Goal: Task Accomplishment & Management: Complete application form

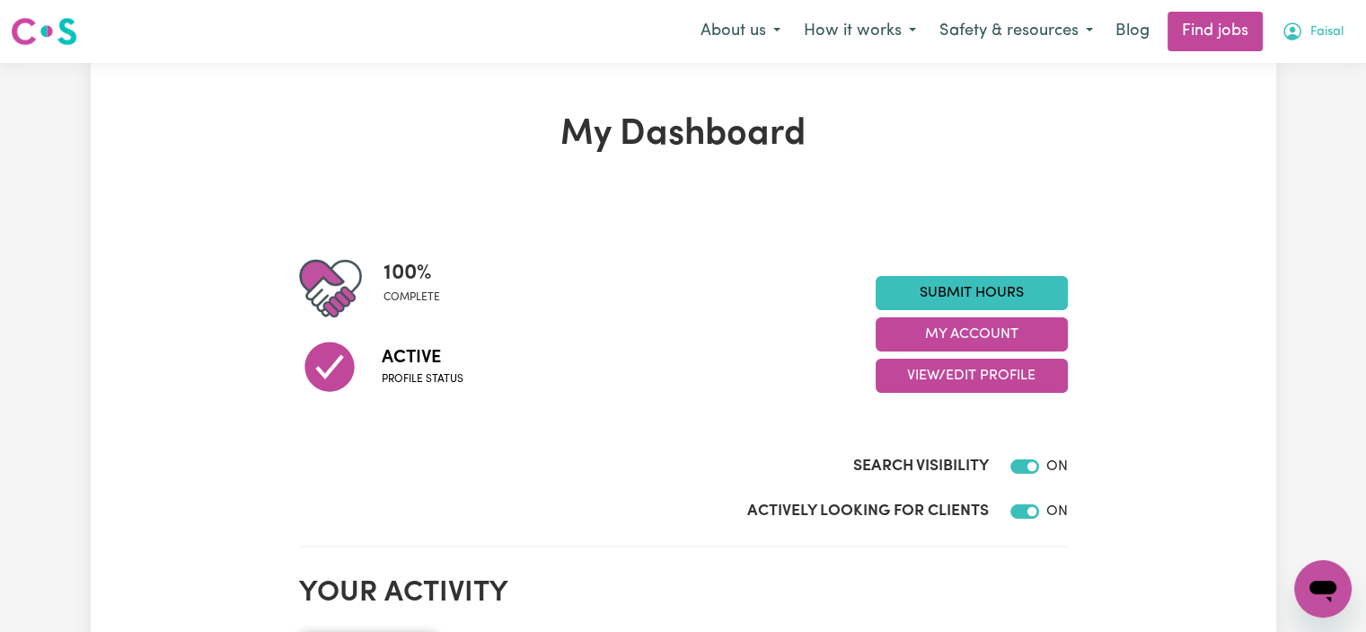
click at [1308, 45] on button "Faisal" at bounding box center [1312, 32] width 85 height 38
click at [1294, 67] on link "My Account" at bounding box center [1284, 70] width 142 height 34
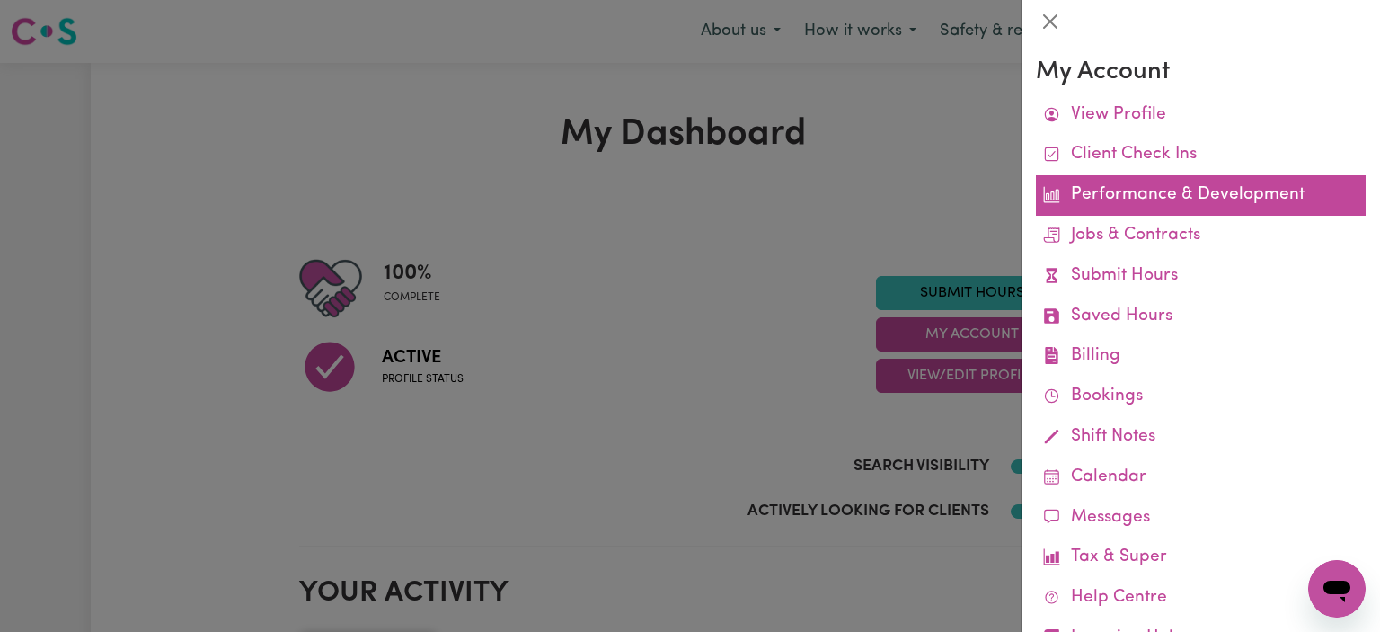
click at [1140, 201] on link "Performance & Development" at bounding box center [1201, 195] width 330 height 40
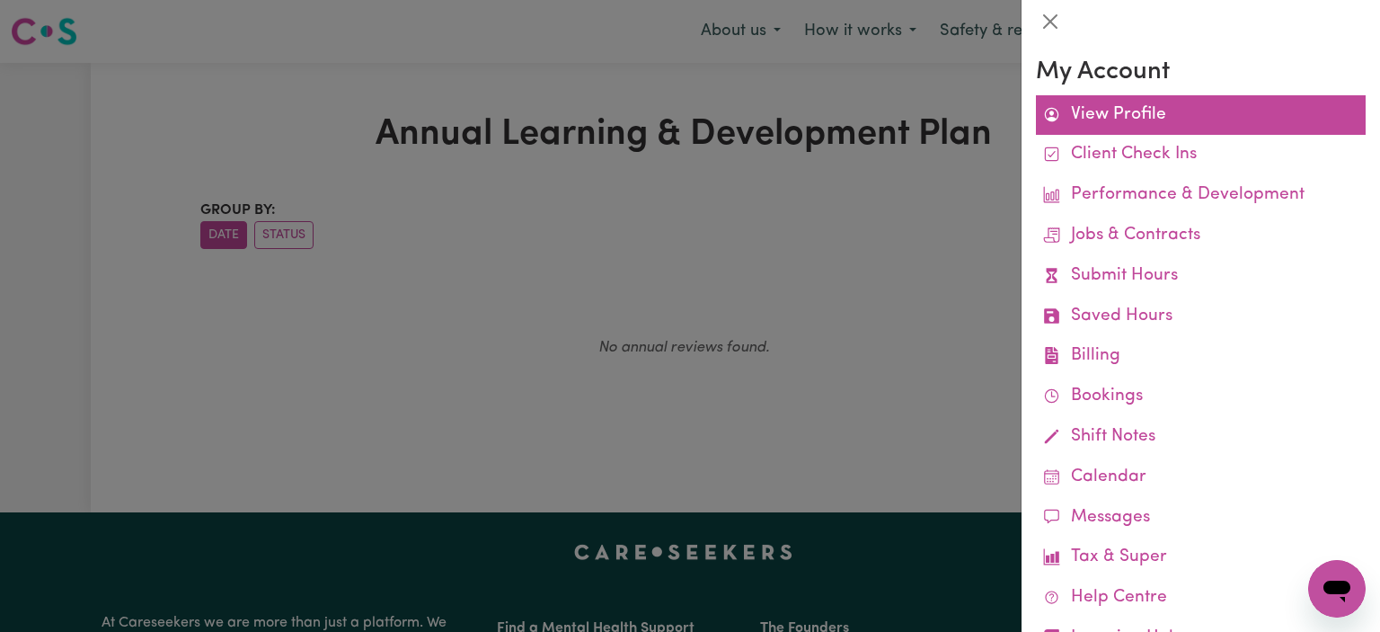
click at [1113, 124] on link "View Profile" at bounding box center [1201, 115] width 330 height 40
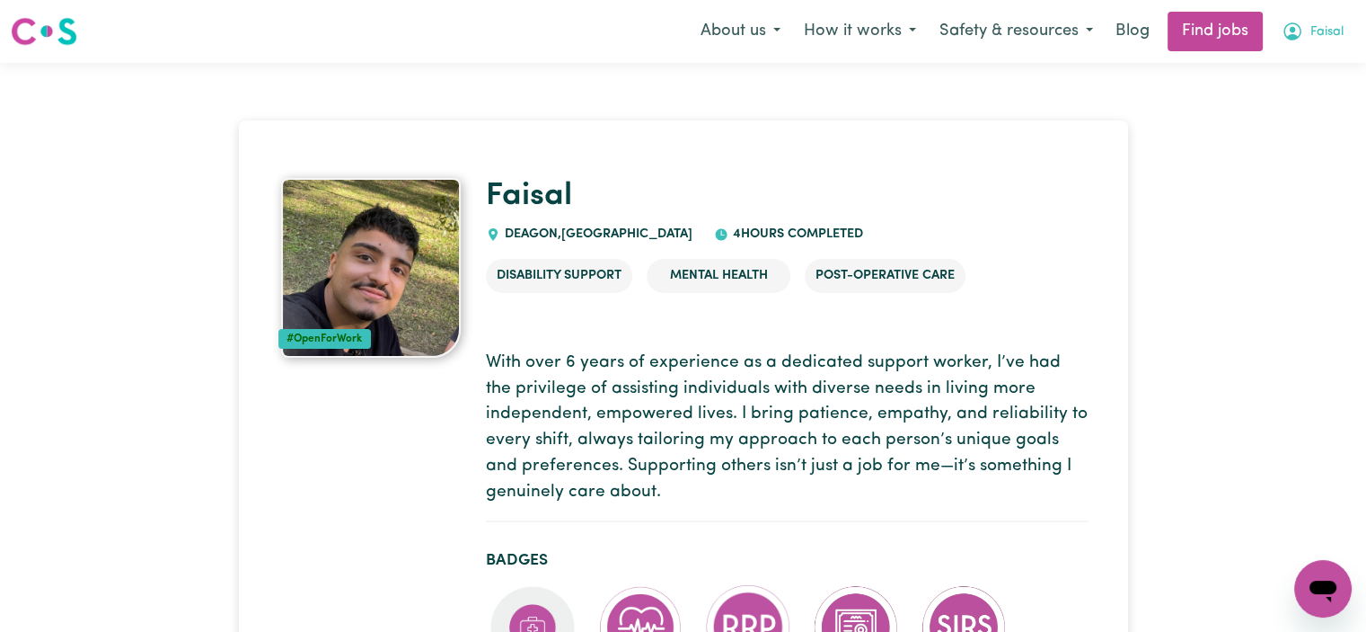
click at [1298, 46] on button "Faisal" at bounding box center [1312, 32] width 85 height 38
click at [1290, 99] on link "My Dashboard" at bounding box center [1284, 103] width 142 height 34
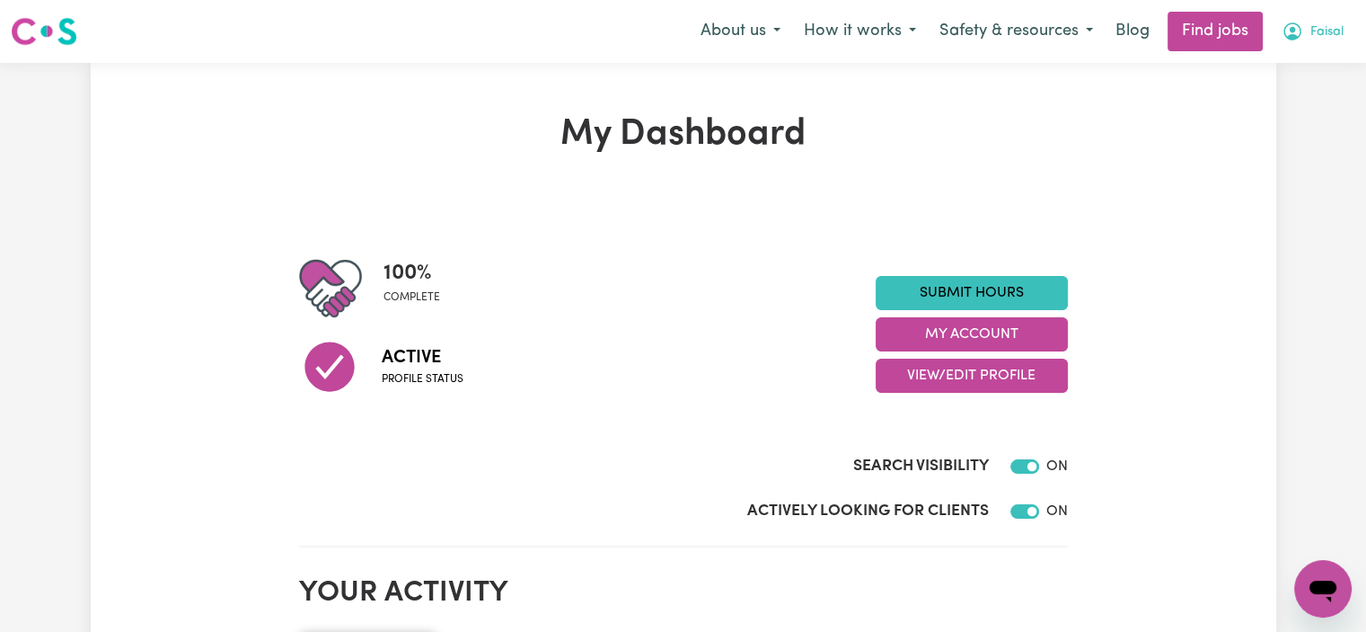
click at [1324, 42] on button "Faisal" at bounding box center [1312, 32] width 85 height 38
click at [1296, 75] on link "My Account" at bounding box center [1284, 70] width 142 height 34
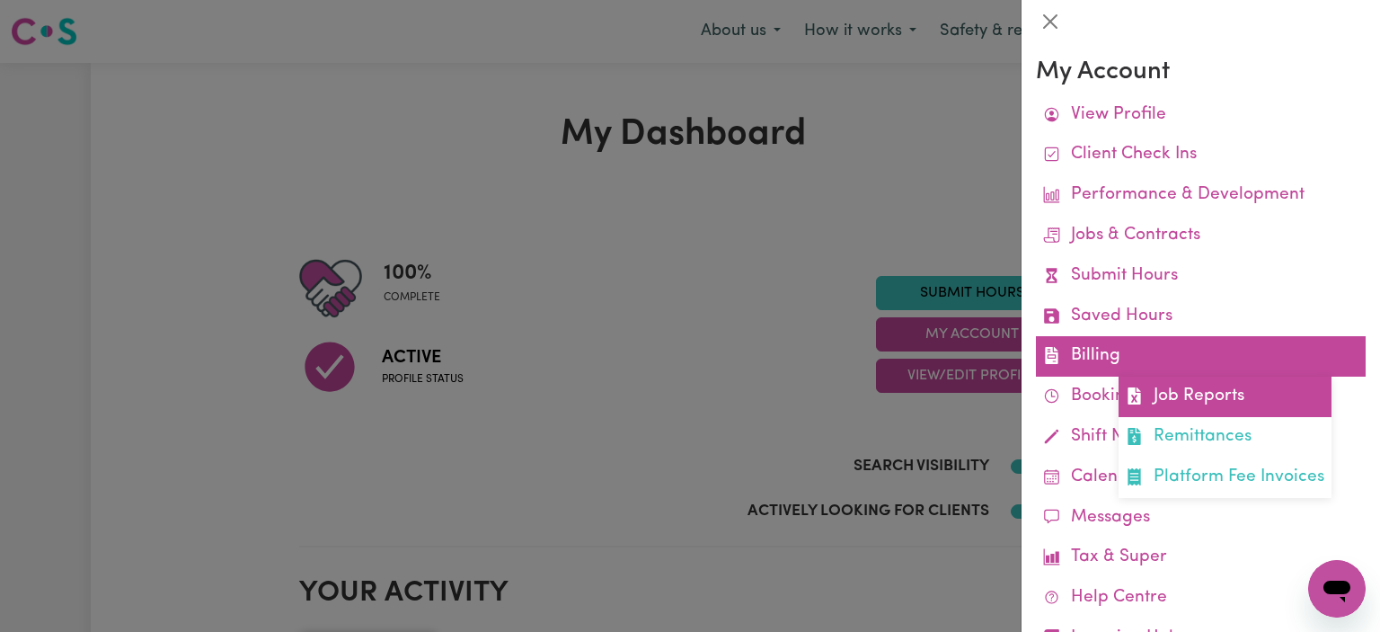
scroll to position [69, 0]
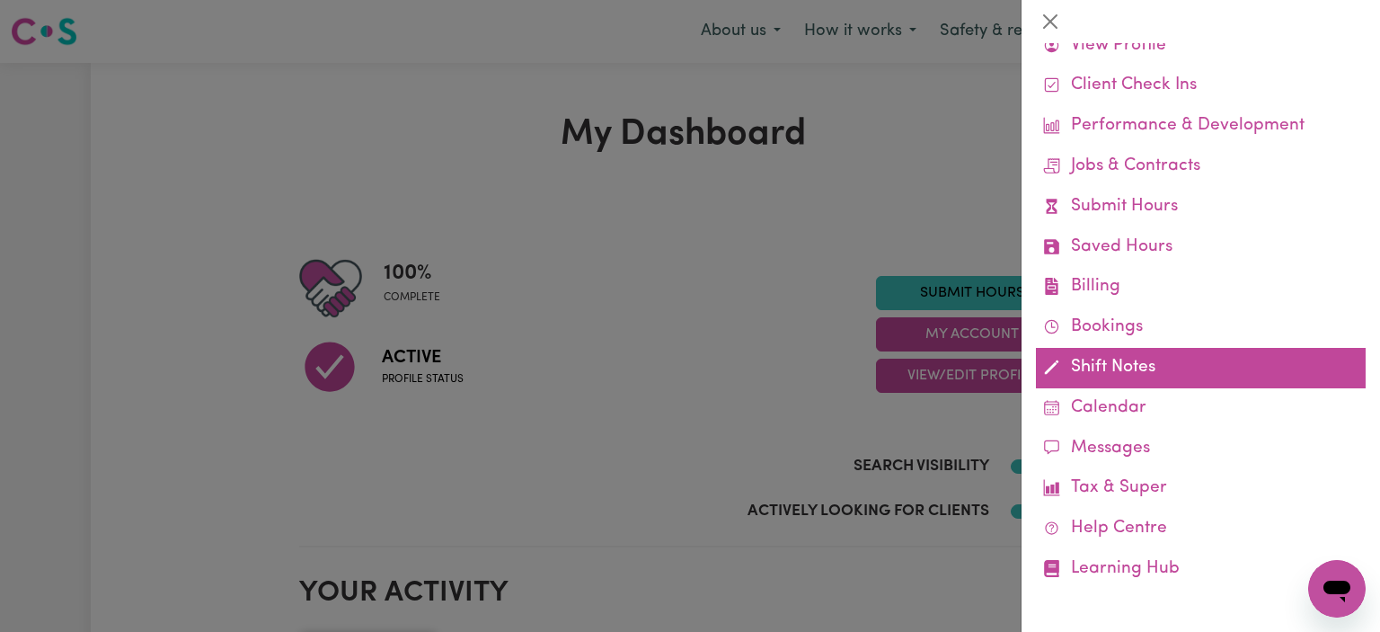
click at [1154, 380] on link "Shift Notes" at bounding box center [1201, 368] width 330 height 40
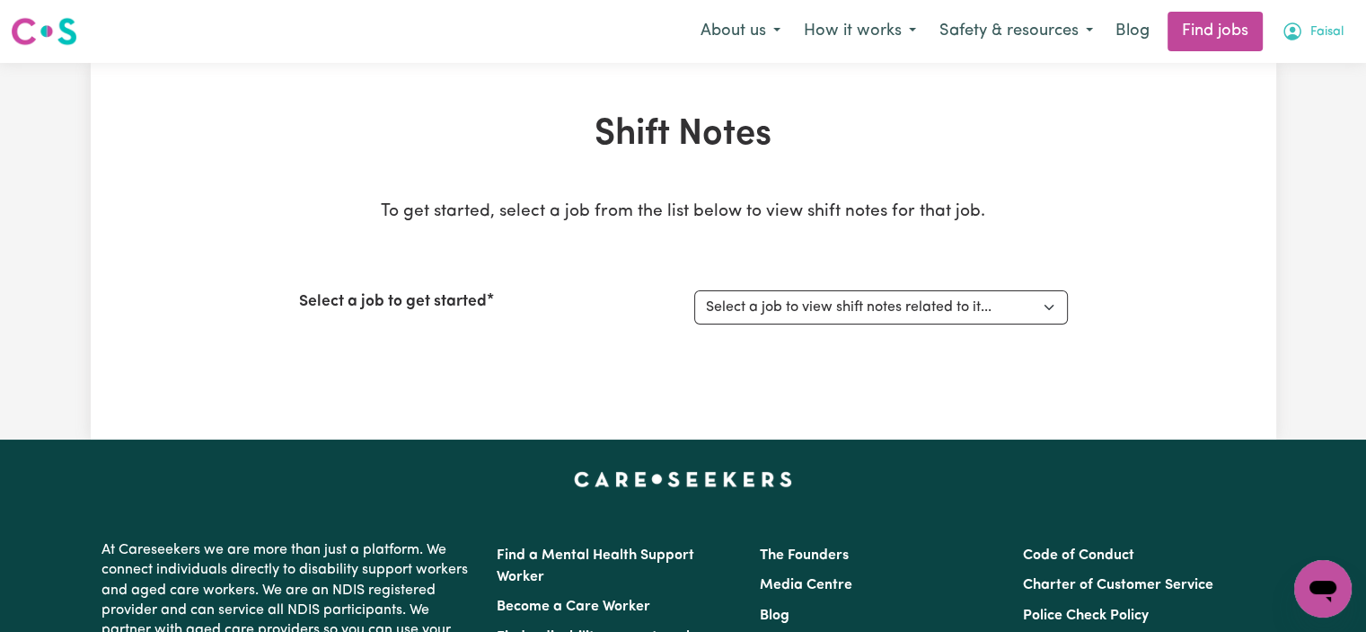
click at [1333, 19] on button "Faisal" at bounding box center [1312, 32] width 85 height 38
click at [1297, 78] on link "My Account" at bounding box center [1284, 70] width 142 height 34
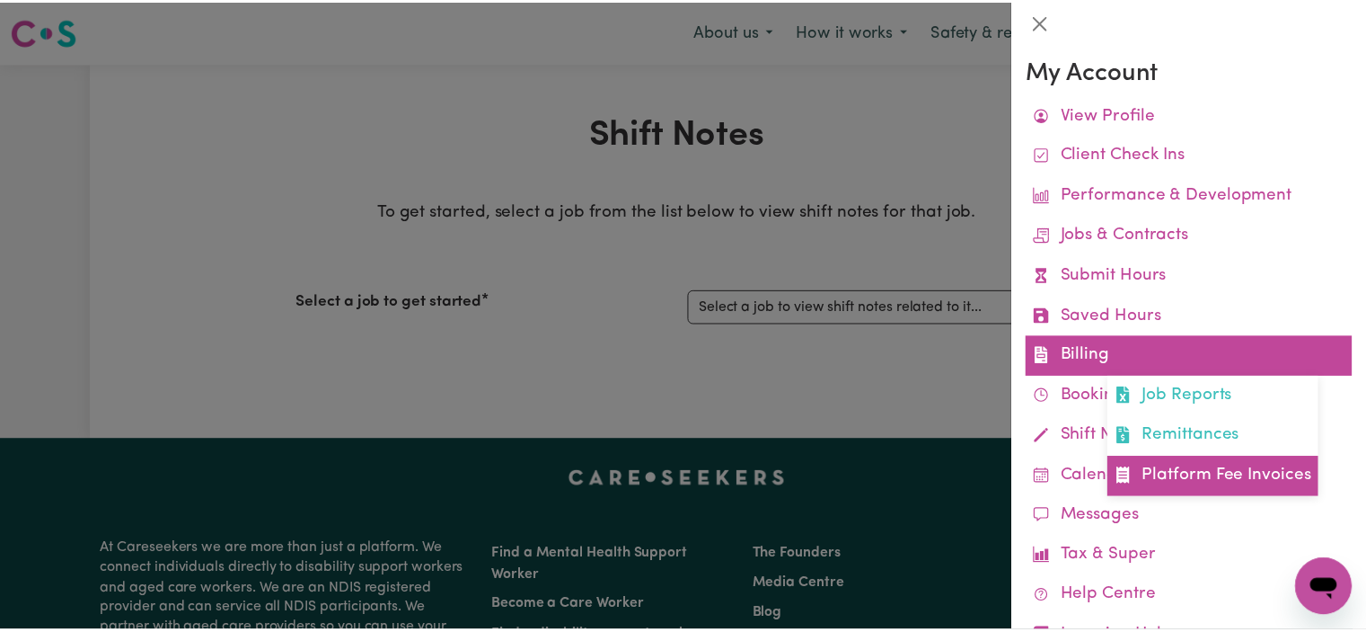
scroll to position [69, 0]
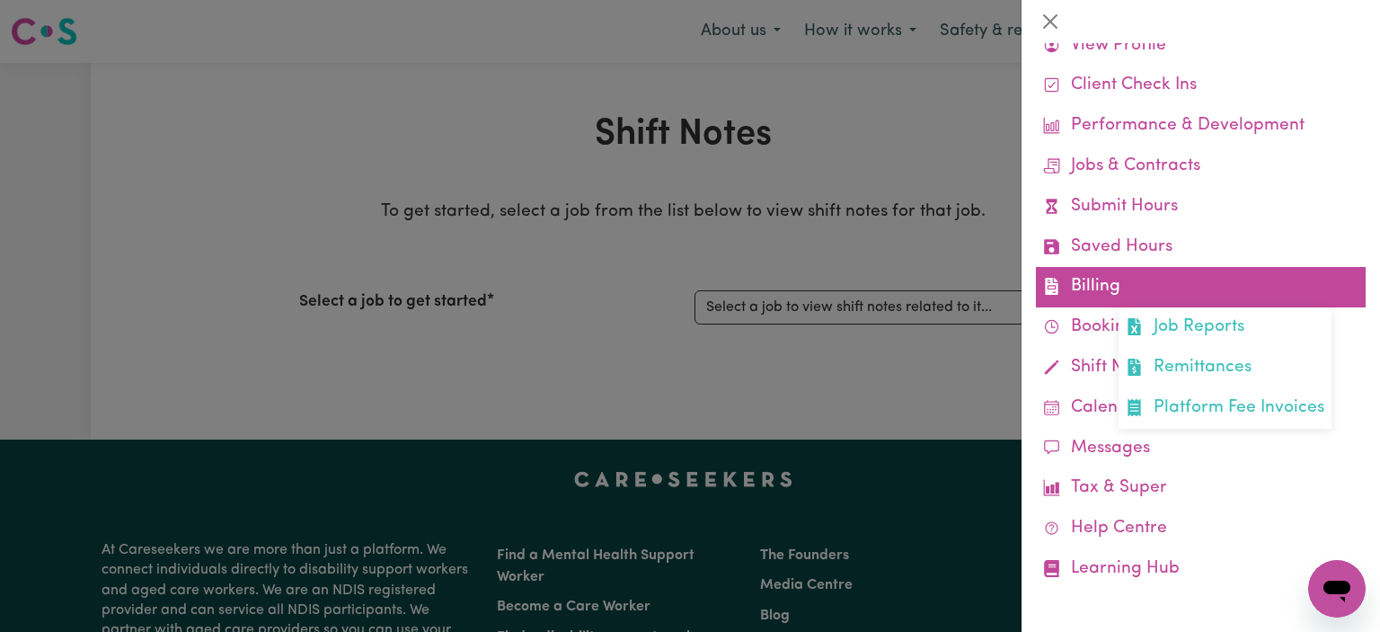
click at [1131, 281] on link "Billing Job Reports Remittances Platform Fee Invoices" at bounding box center [1201, 287] width 330 height 40
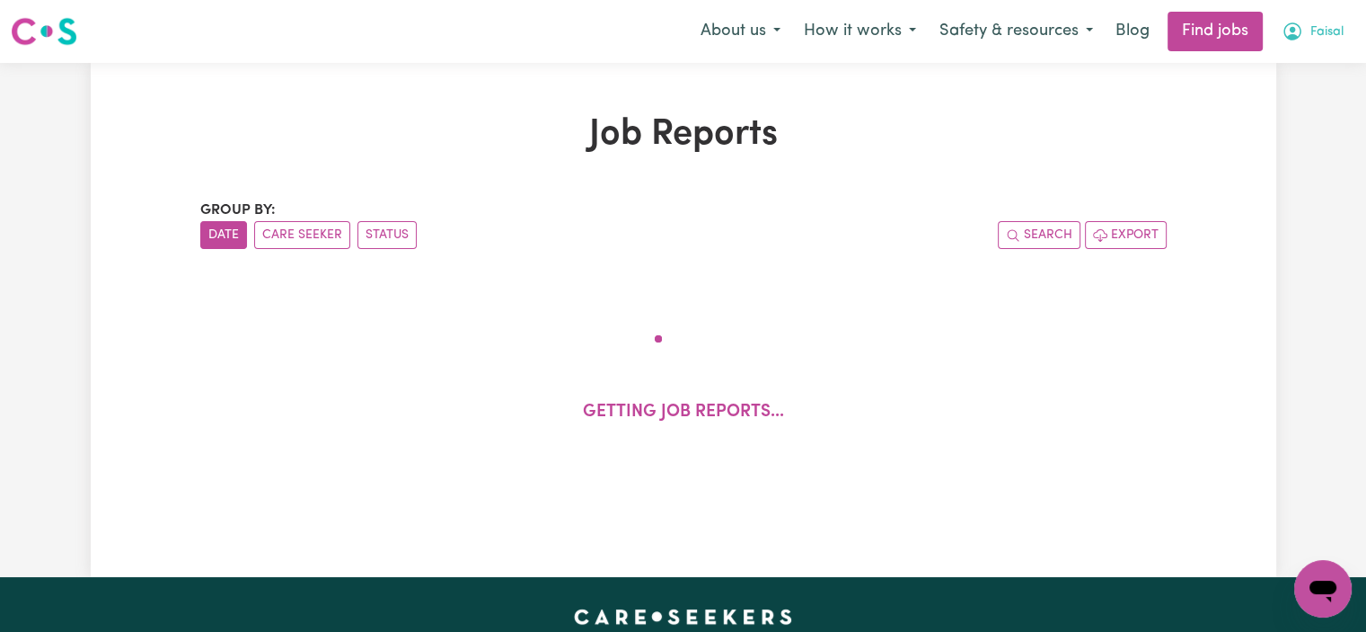
click at [1322, 24] on span "Faisal" at bounding box center [1327, 32] width 33 height 20
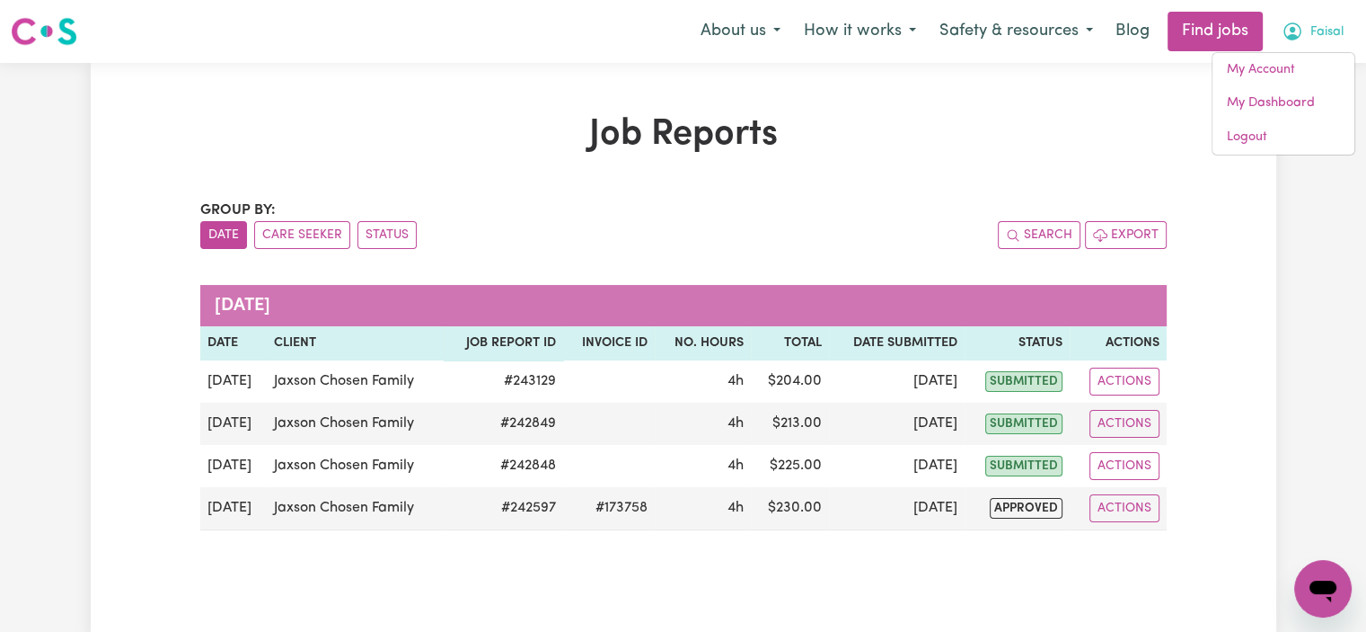
click at [1230, 500] on div "Job Reports Group by: Date Care Seeker Status Search Export [DATE] Date Client …" at bounding box center [684, 350] width 1186 height 474
click at [1286, 631] on div "Job Reports Group by: Date Care Seeker Status Search Export [DATE] Date Client …" at bounding box center [683, 350] width 1366 height 575
click at [941, 182] on div "Job Reports Group by: Date Care Seeker Status Search Export [DATE] Date Client …" at bounding box center [684, 350] width 988 height 474
click at [1281, 346] on div "Job Reports Group by: Date Care Seeker Status Search Export [DATE] Date Client …" at bounding box center [683, 350] width 1366 height 575
click at [1295, 463] on div "Job Reports Group by: Date Care Seeker Status Search Export [DATE] Date Client …" at bounding box center [683, 350] width 1366 height 575
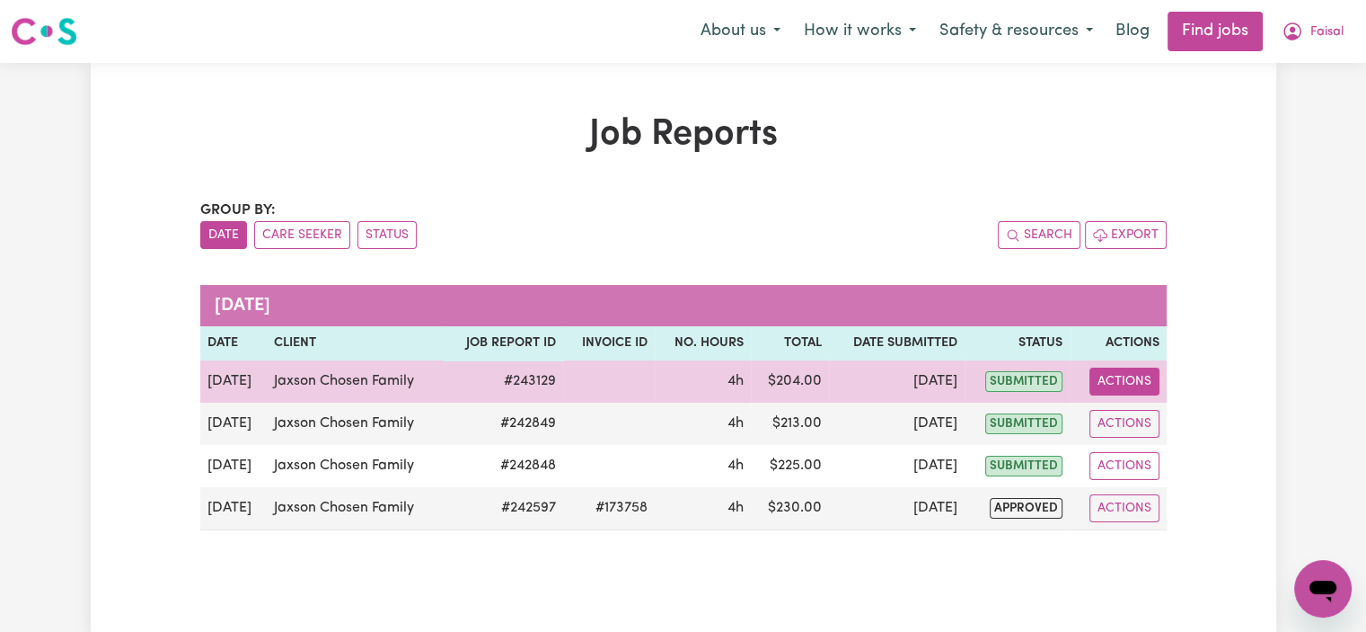
click at [1150, 380] on button "Actions" at bounding box center [1125, 381] width 70 height 28
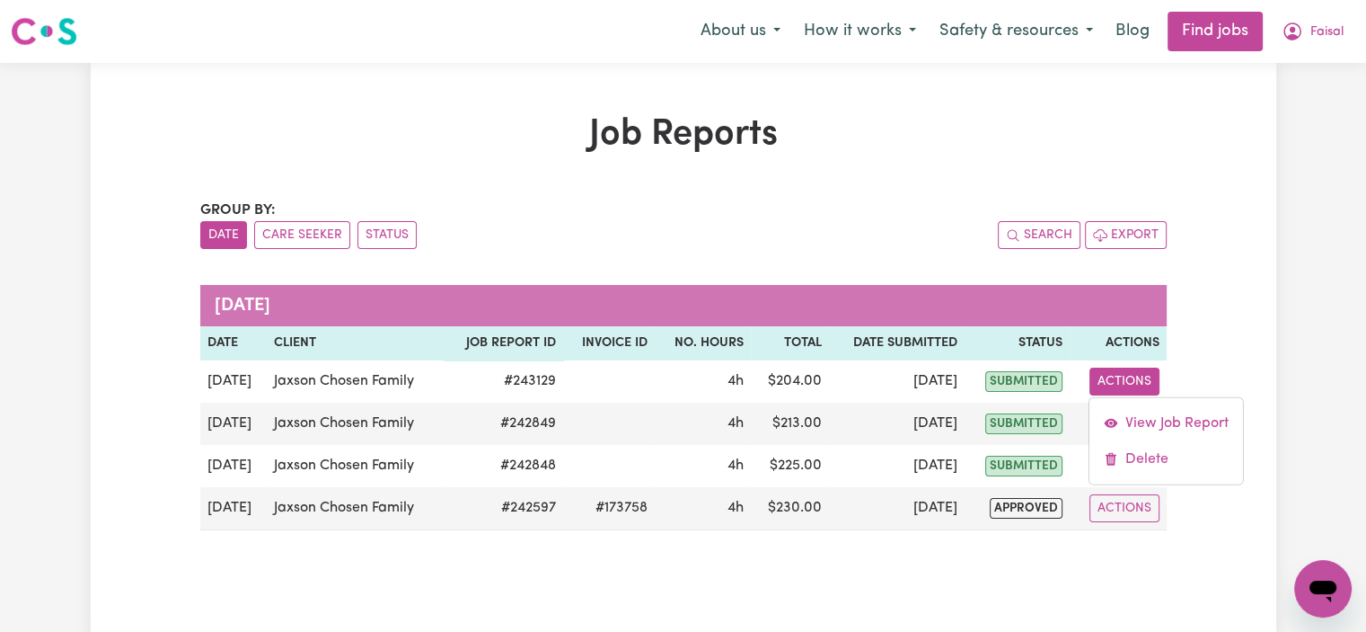
click at [1233, 255] on div "Job Reports Group by: Date Care Seeker Status Search Export [DATE] Date Client …" at bounding box center [684, 350] width 1186 height 474
click at [1295, 27] on icon "My Account" at bounding box center [1293, 32] width 22 height 22
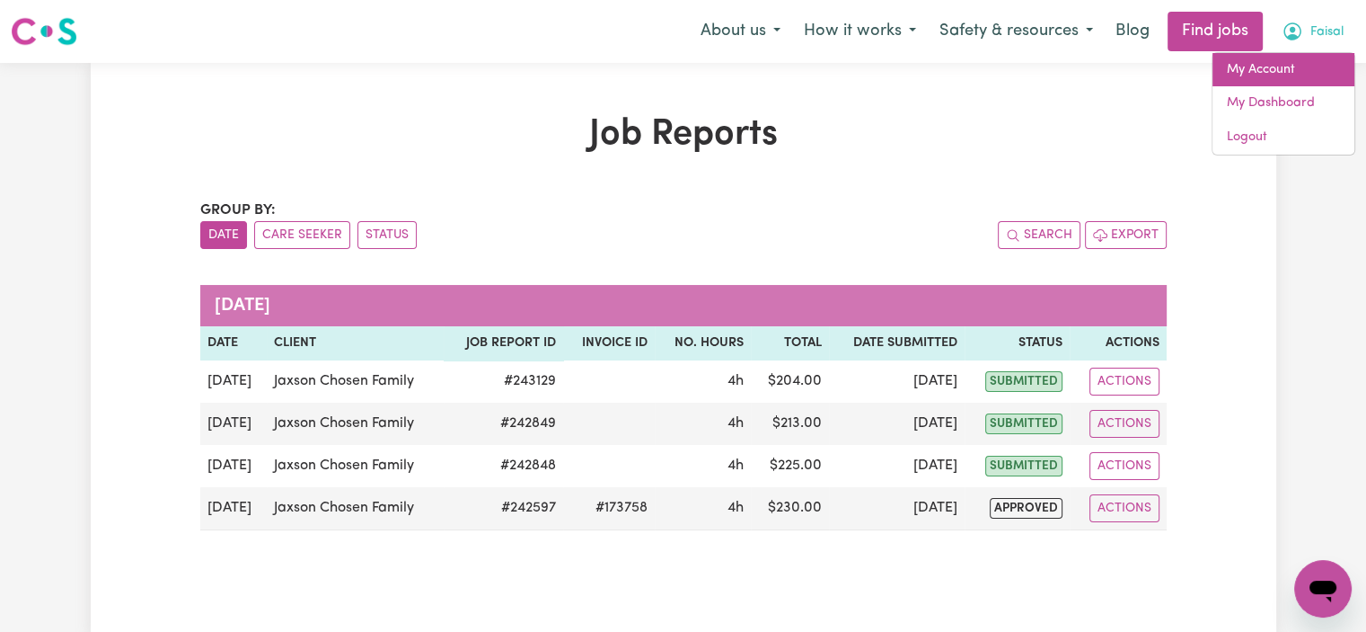
click at [1281, 76] on link "My Account" at bounding box center [1284, 70] width 142 height 34
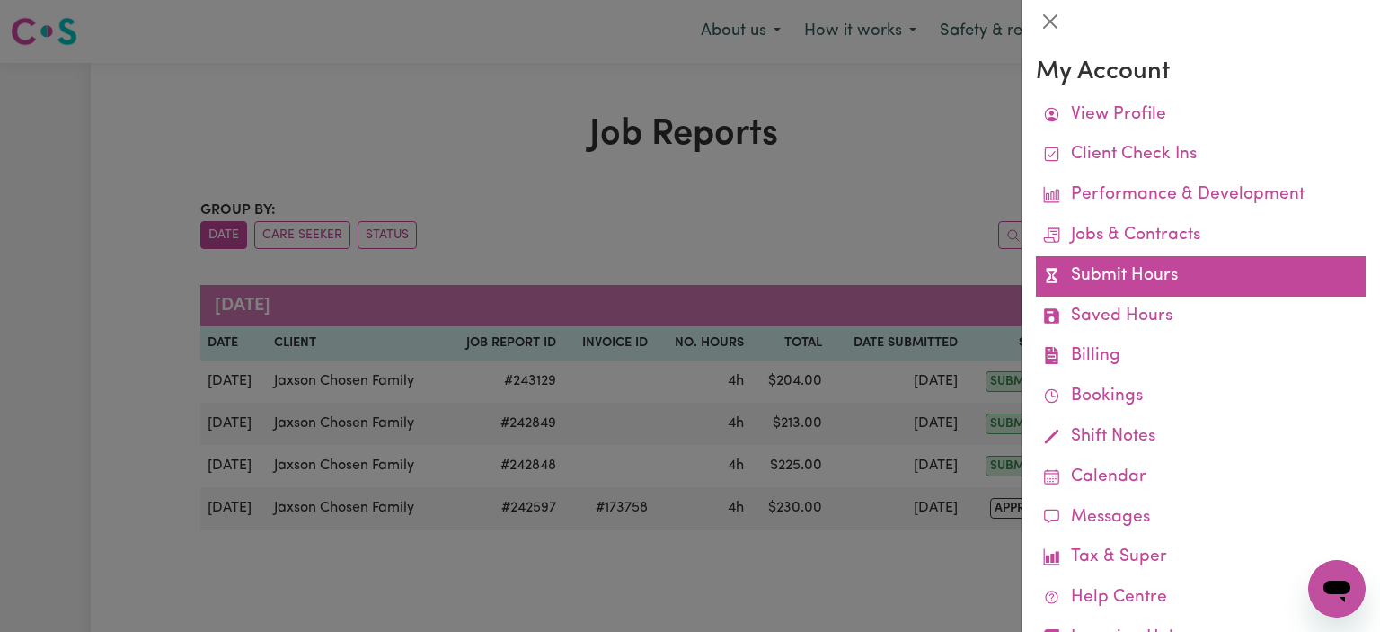
click at [1167, 272] on link "Submit Hours" at bounding box center [1201, 276] width 330 height 40
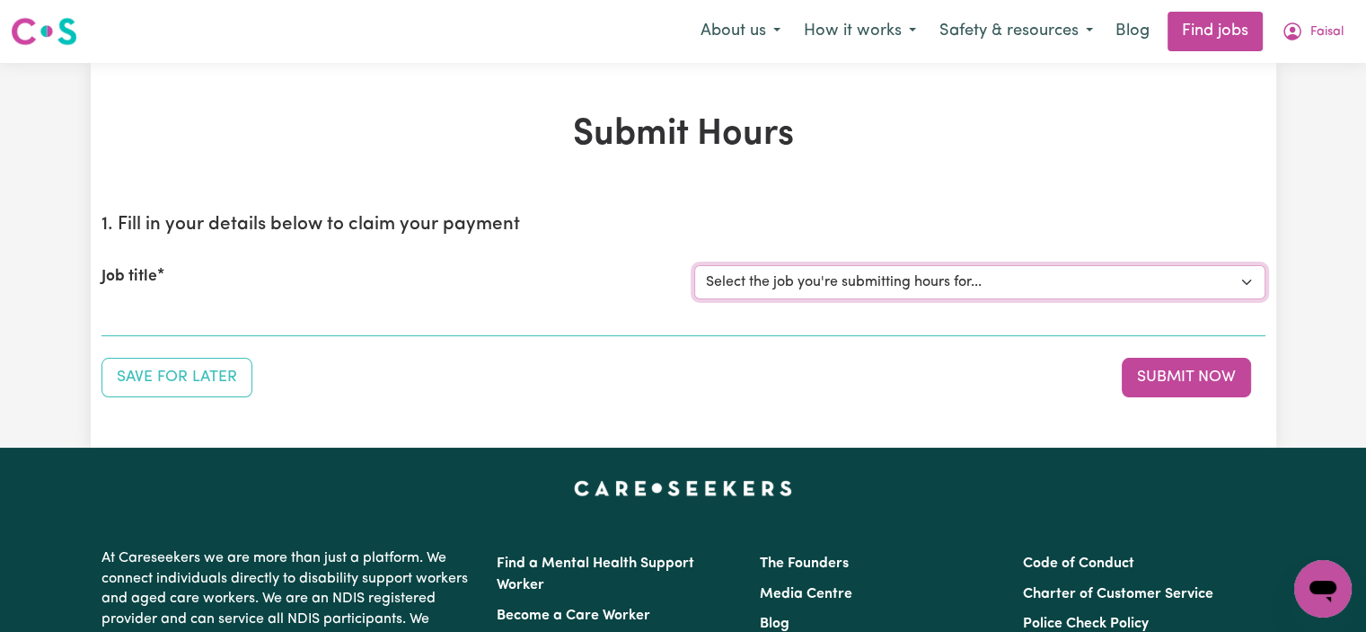
click at [1167, 272] on select "Select the job you're submitting hours for... [Jaxson Chosen Family ] Support W…" at bounding box center [979, 282] width 571 height 34
select select "15079"
click at [694, 265] on select "Select the job you're submitting hours for... [Jaxson Chosen Family ] Support W…" at bounding box center [979, 282] width 571 height 34
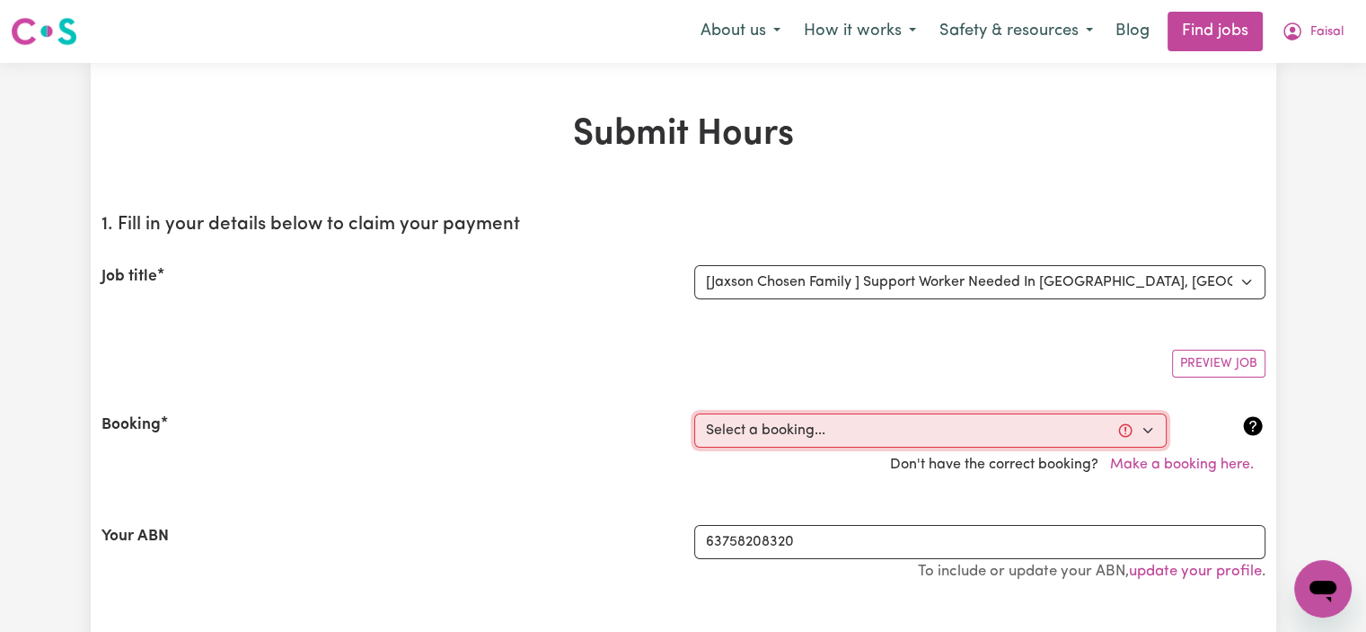
click at [910, 437] on select "Select a booking... [DATE] 10:00am to 02:00pm (RECURRING) [DATE] 10:00am to 02:…" at bounding box center [930, 430] width 473 height 34
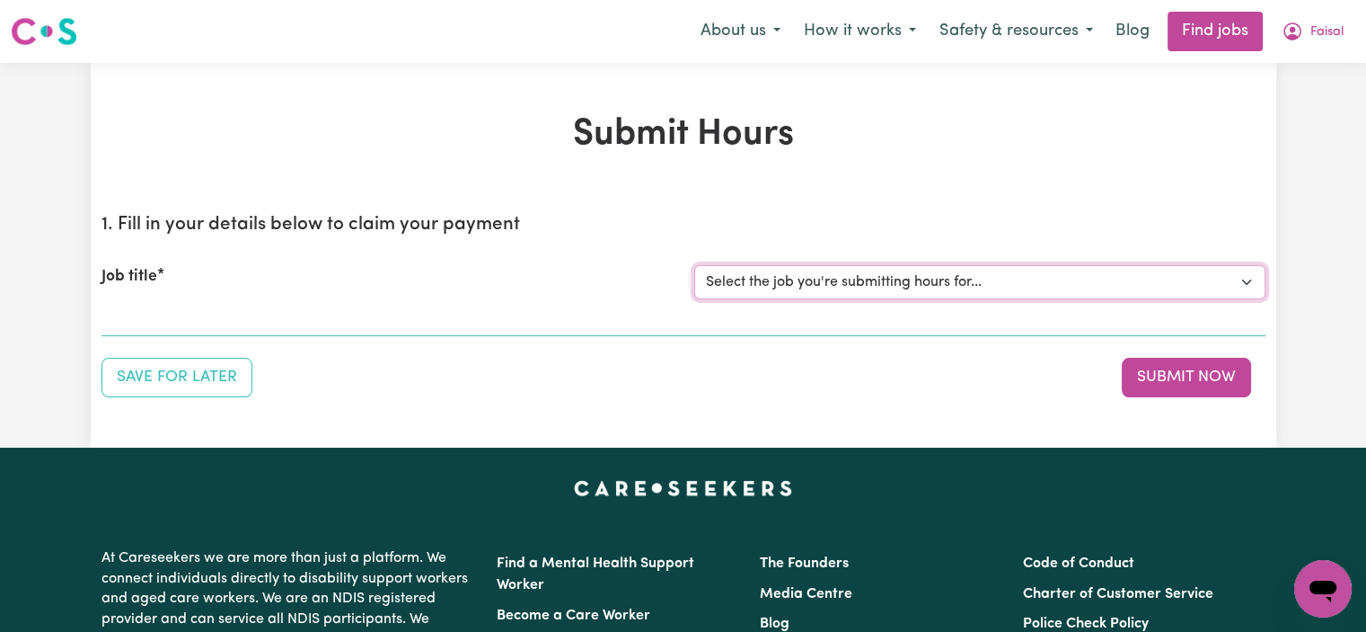
click at [870, 278] on select "Select the job you're submitting hours for... [Jaxson Chosen Family ] Support W…" at bounding box center [979, 282] width 571 height 34
select select "15079"
click at [694, 265] on select "Select the job you're submitting hours for... [Jaxson Chosen Family ] Support W…" at bounding box center [979, 282] width 571 height 34
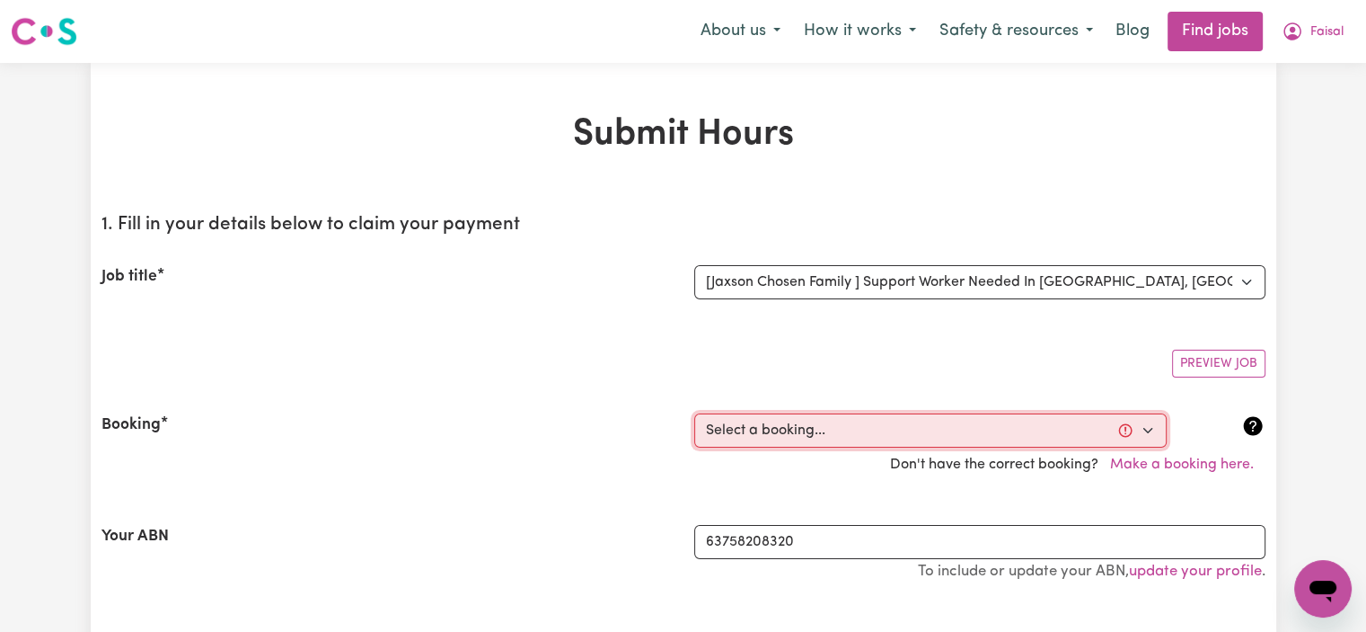
click at [802, 431] on select "Select a booking... [DATE] 10:00am to 02:00pm (RECURRING) [DATE] 10:00am to 02:…" at bounding box center [930, 430] width 473 height 34
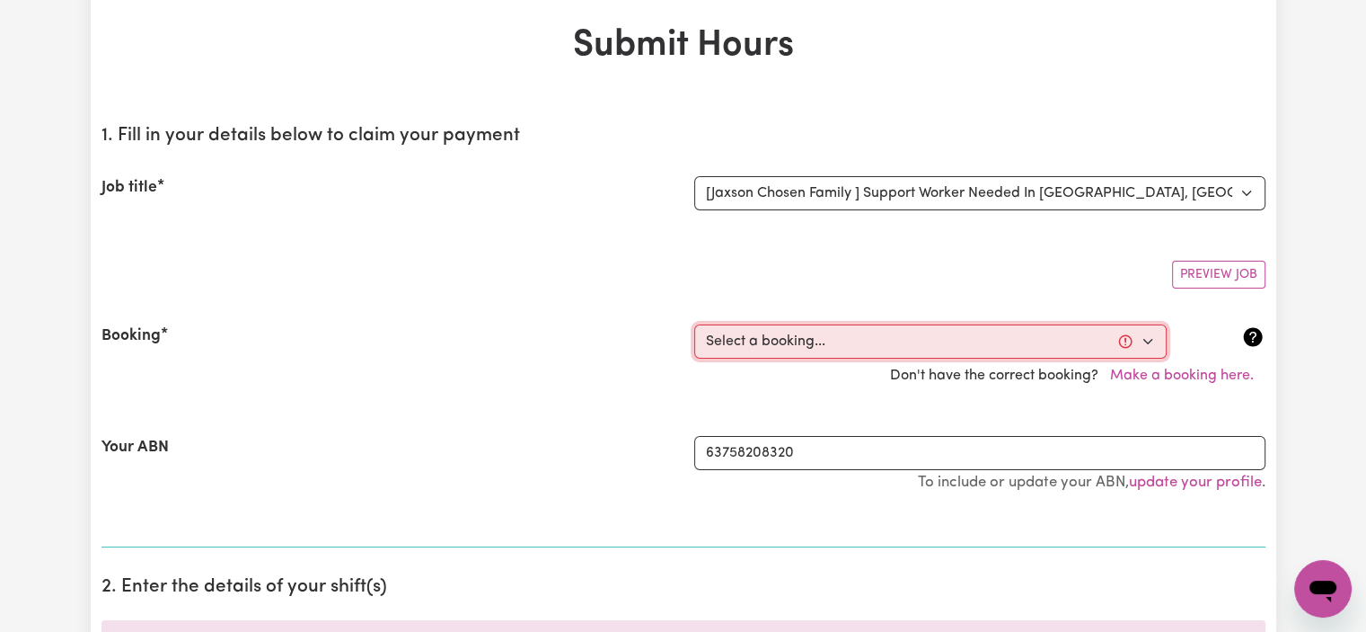
scroll to position [90, 0]
click at [805, 344] on select "Select a booking... [DATE] 10:00am to 02:00pm (RECURRING) [DATE] 10:00am to 02:…" at bounding box center [930, 340] width 473 height 34
click at [767, 513] on div "Your ABN 63758208320 To include or update your ABN, update your profile ." at bounding box center [684, 472] width 1164 height 118
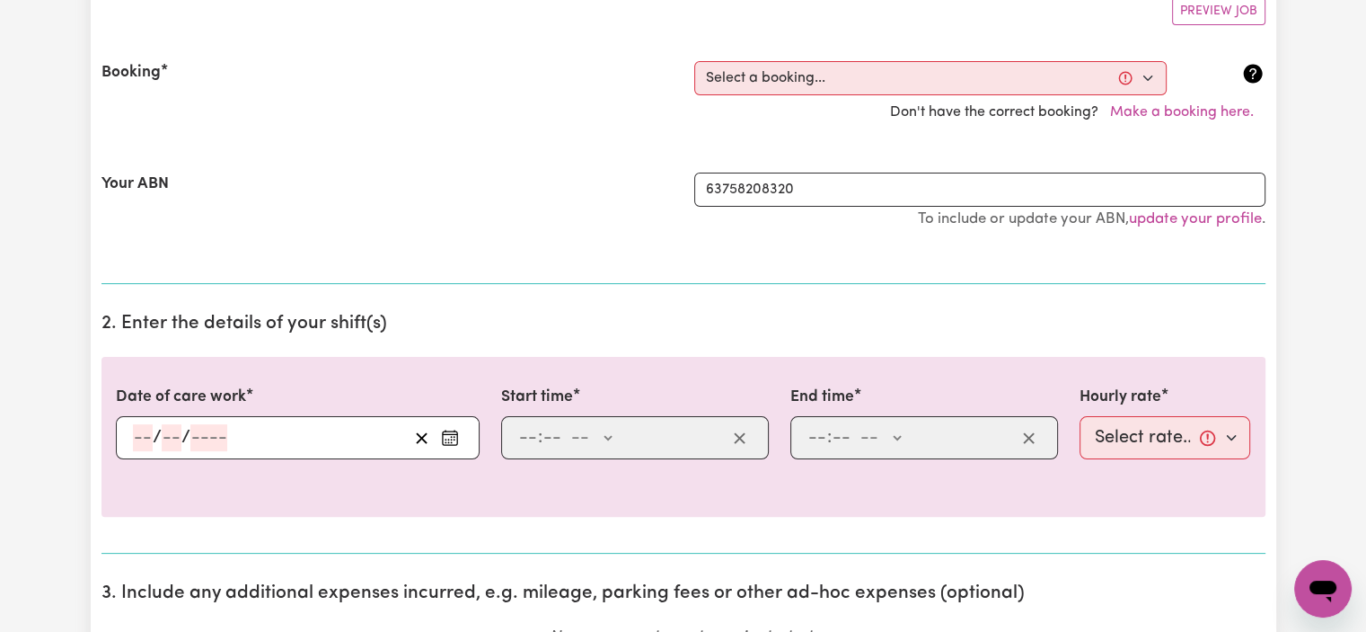
scroll to position [259, 0]
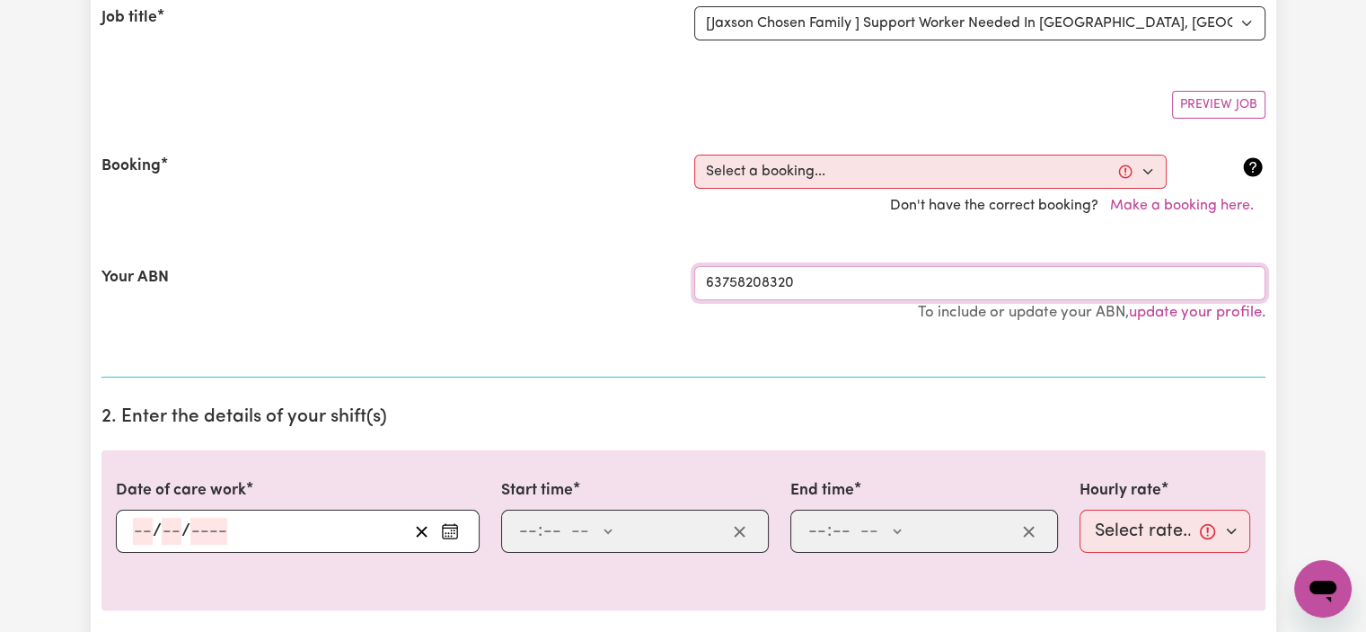
click at [789, 278] on input "63758208320" at bounding box center [979, 283] width 571 height 34
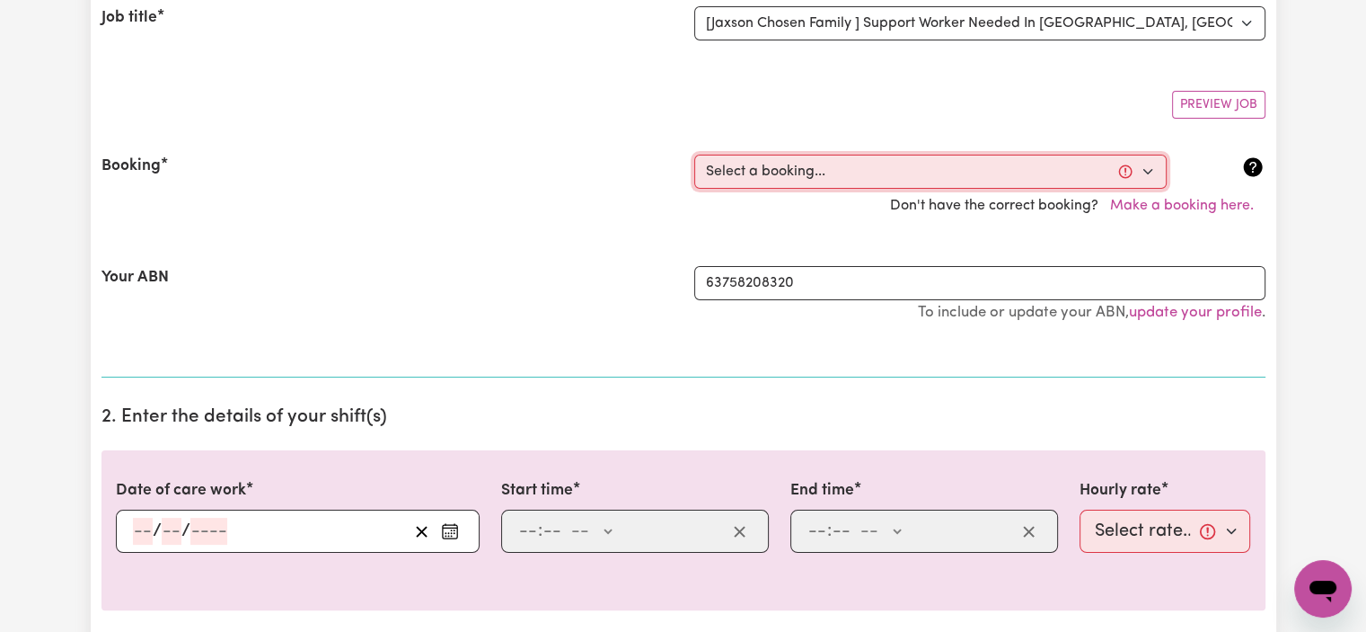
click at [776, 163] on select "Select a booking... [DATE] 10:00am to 02:00pm (RECURRING) [DATE] 10:00am to 02:…" at bounding box center [930, 172] width 473 height 34
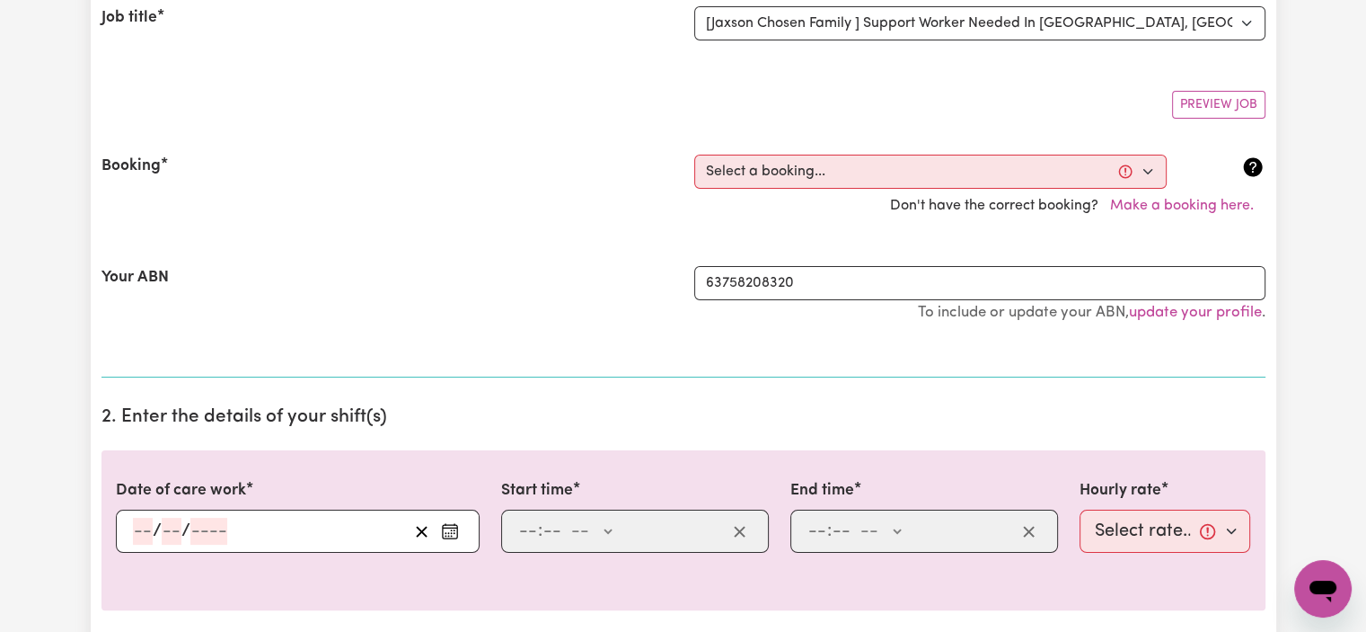
click at [715, 245] on div "Your ABN 63758208320 To include or update your ABN, update your profile ." at bounding box center [684, 303] width 1164 height 118
click at [785, 150] on div "Booking Select a booking... Mon, September 15, 2025 - 10:00am to 02:00pm (RECUR…" at bounding box center [684, 188] width 1164 height 111
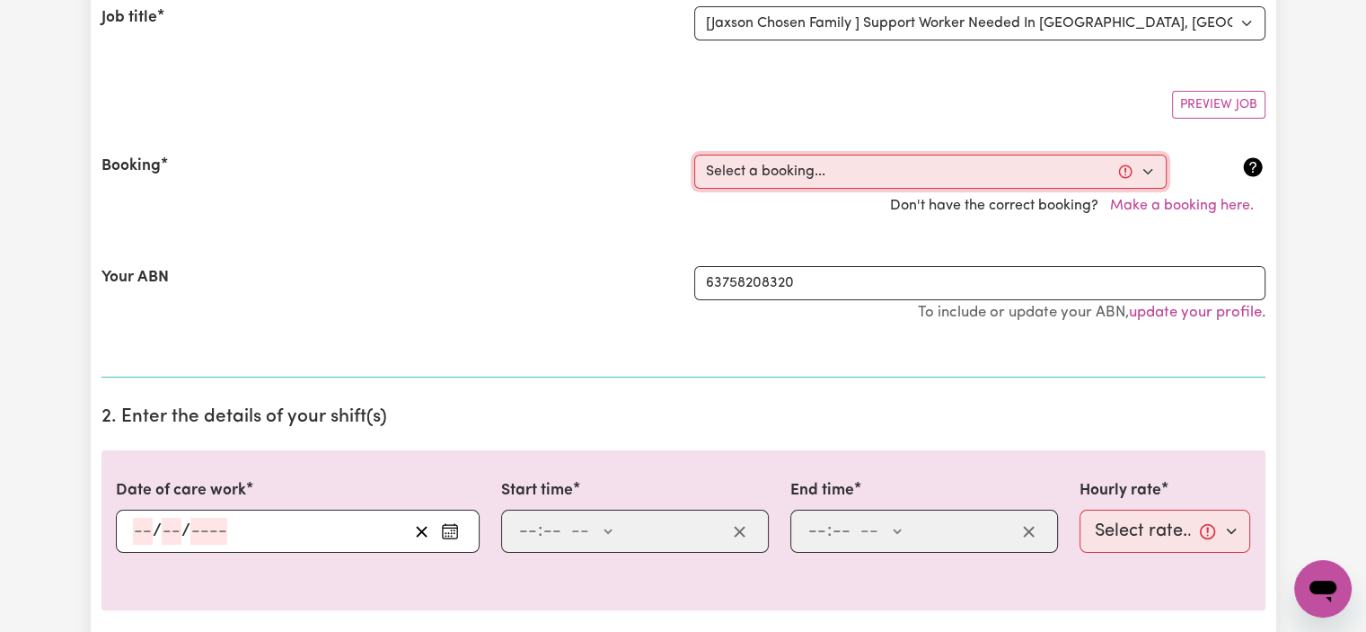
click at [784, 163] on select "Select a booking... [DATE] 10:00am to 02:00pm (RECURRING) [DATE] 10:00am to 02:…" at bounding box center [930, 172] width 473 height 34
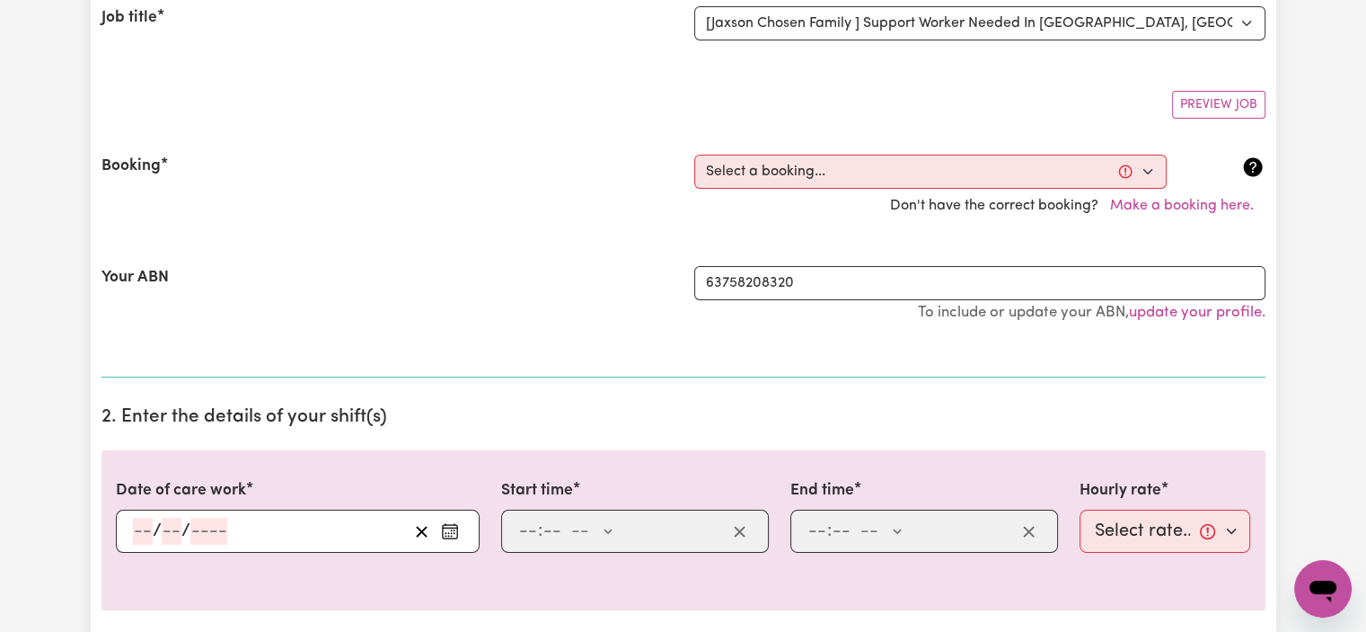
click at [636, 335] on div "Your ABN" at bounding box center [387, 303] width 593 height 75
